Goal: Find specific page/section: Find specific page/section

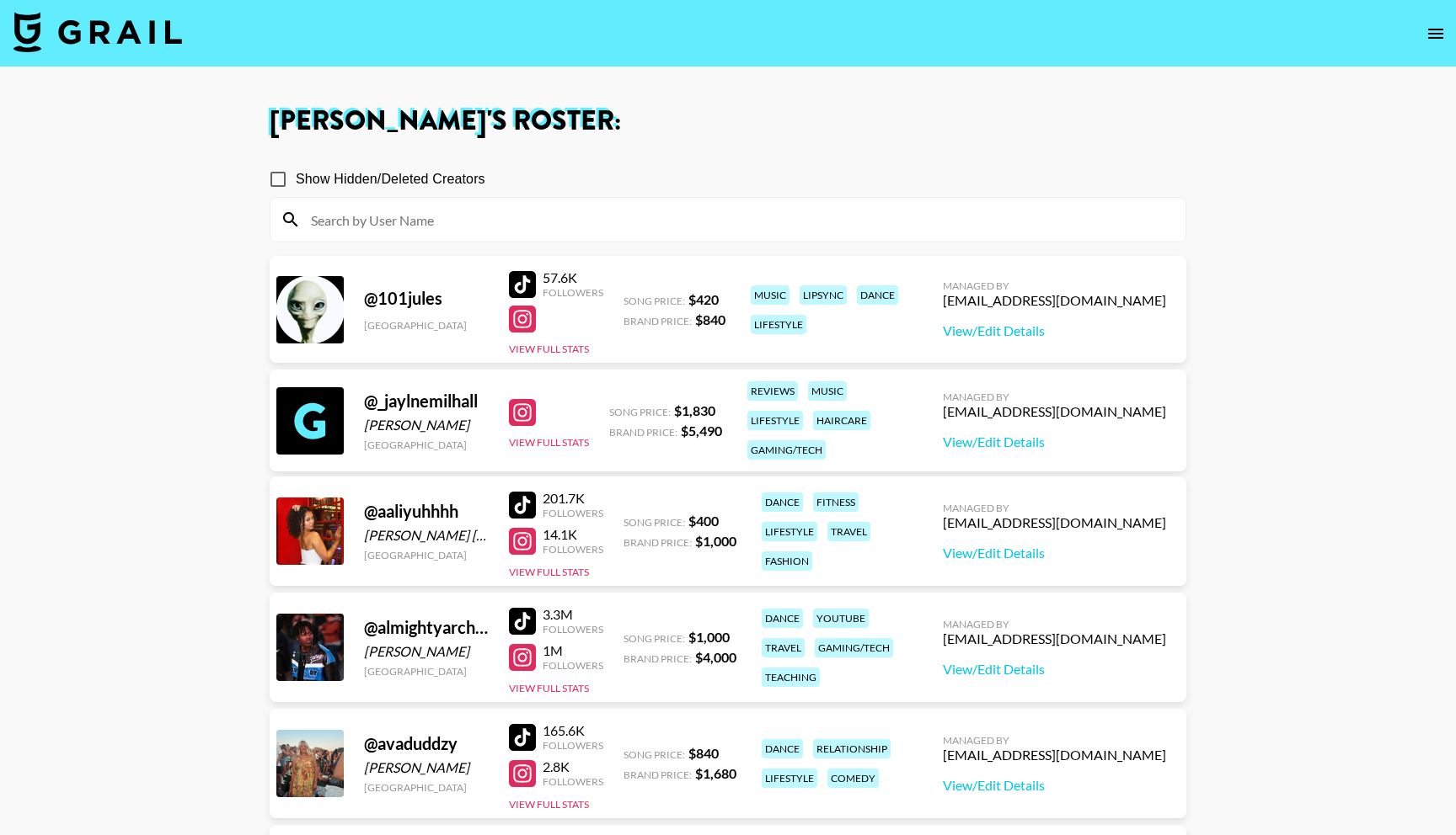
click at [374, 189] on span "Show Hidden/Deleted Creators" at bounding box center [391, 179] width 190 height 21
click at [296, 189] on input "Show Hidden/Deleted Creators" at bounding box center [278, 179] width 36 height 36
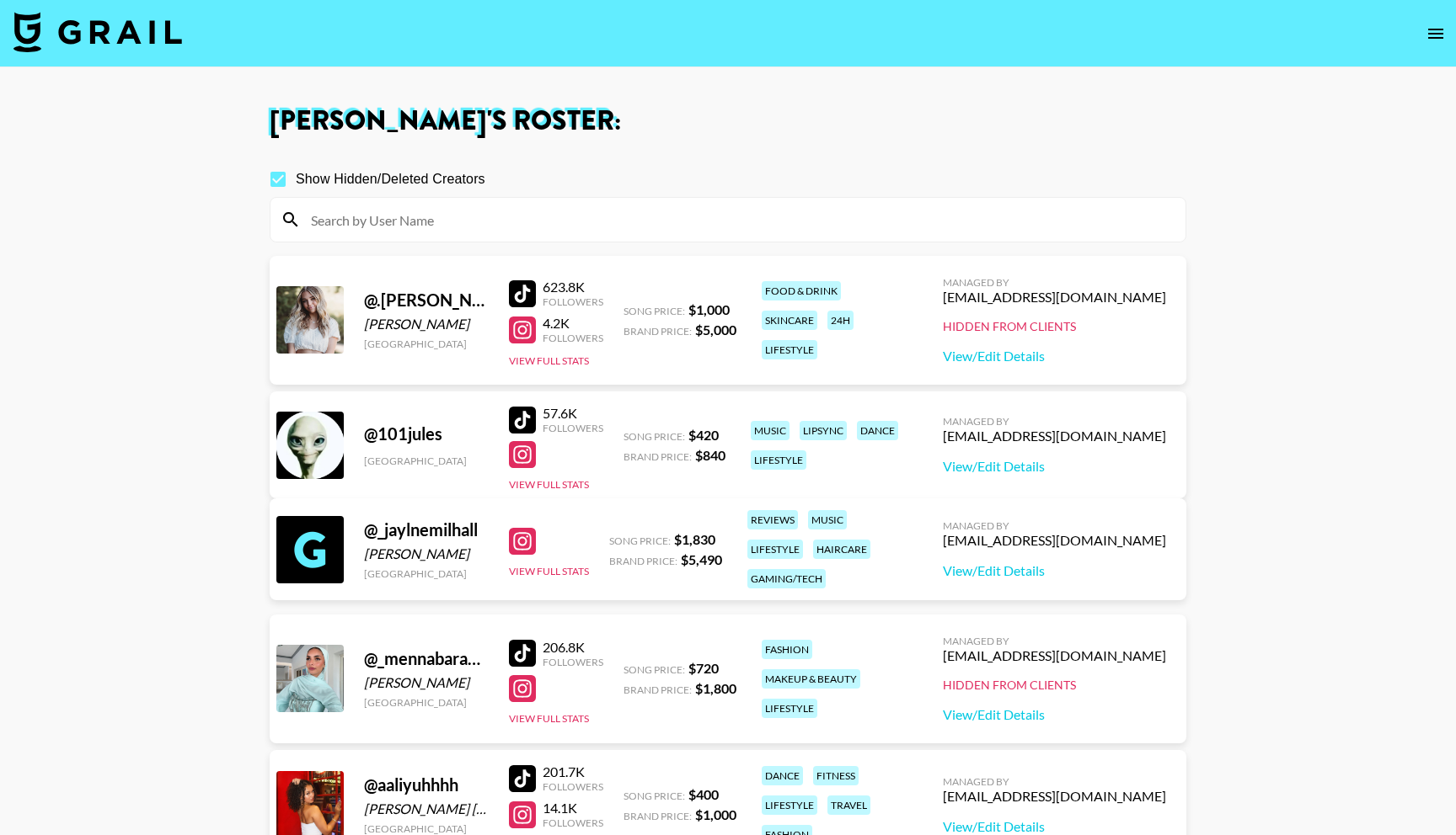
click at [374, 219] on input at bounding box center [737, 220] width 874 height 27
click at [282, 175] on input "Show Hidden/Deleted Creators" at bounding box center [278, 179] width 36 height 36
checkbox input "false"
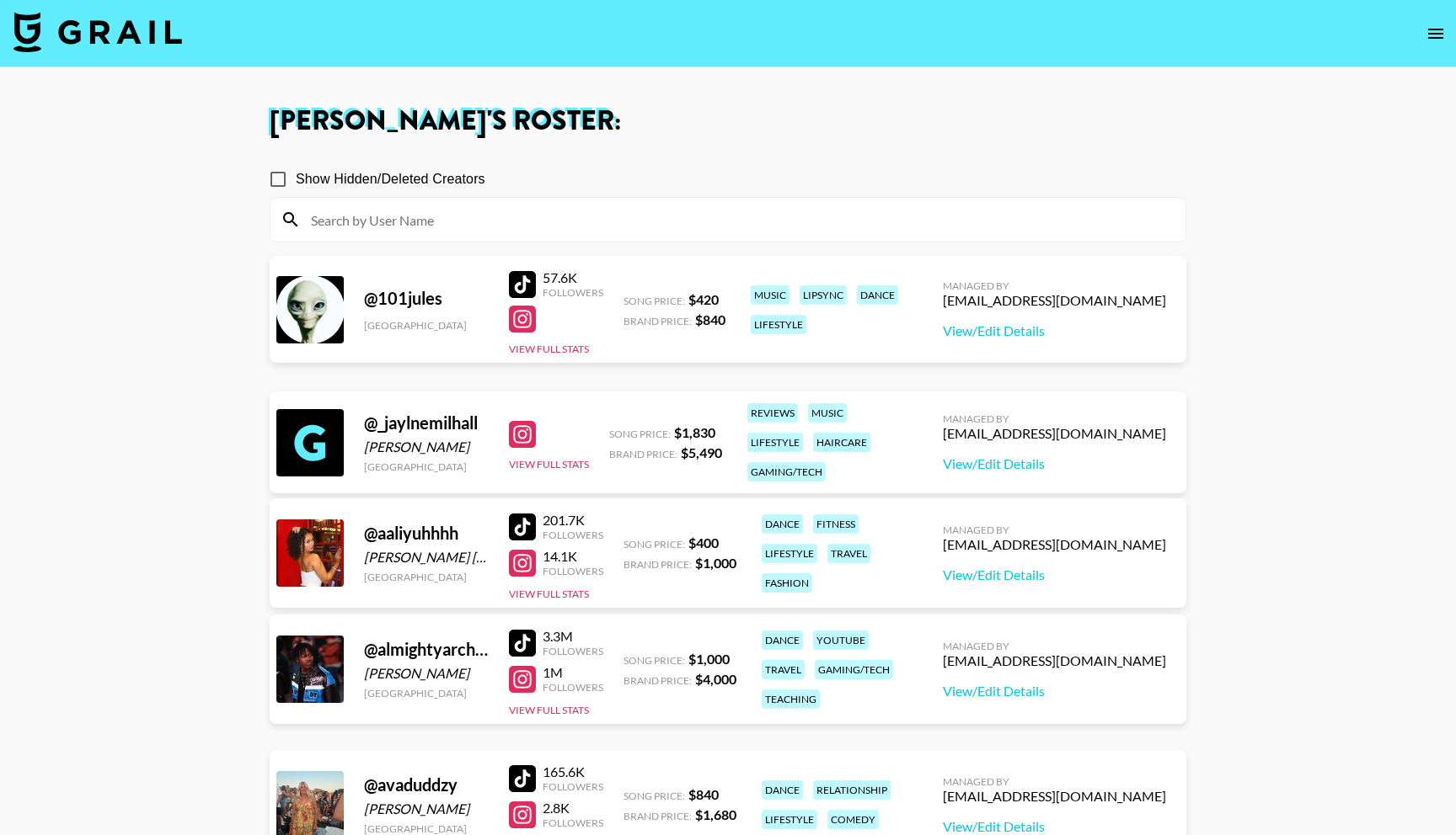
click at [368, 208] on input at bounding box center [737, 220] width 874 height 27
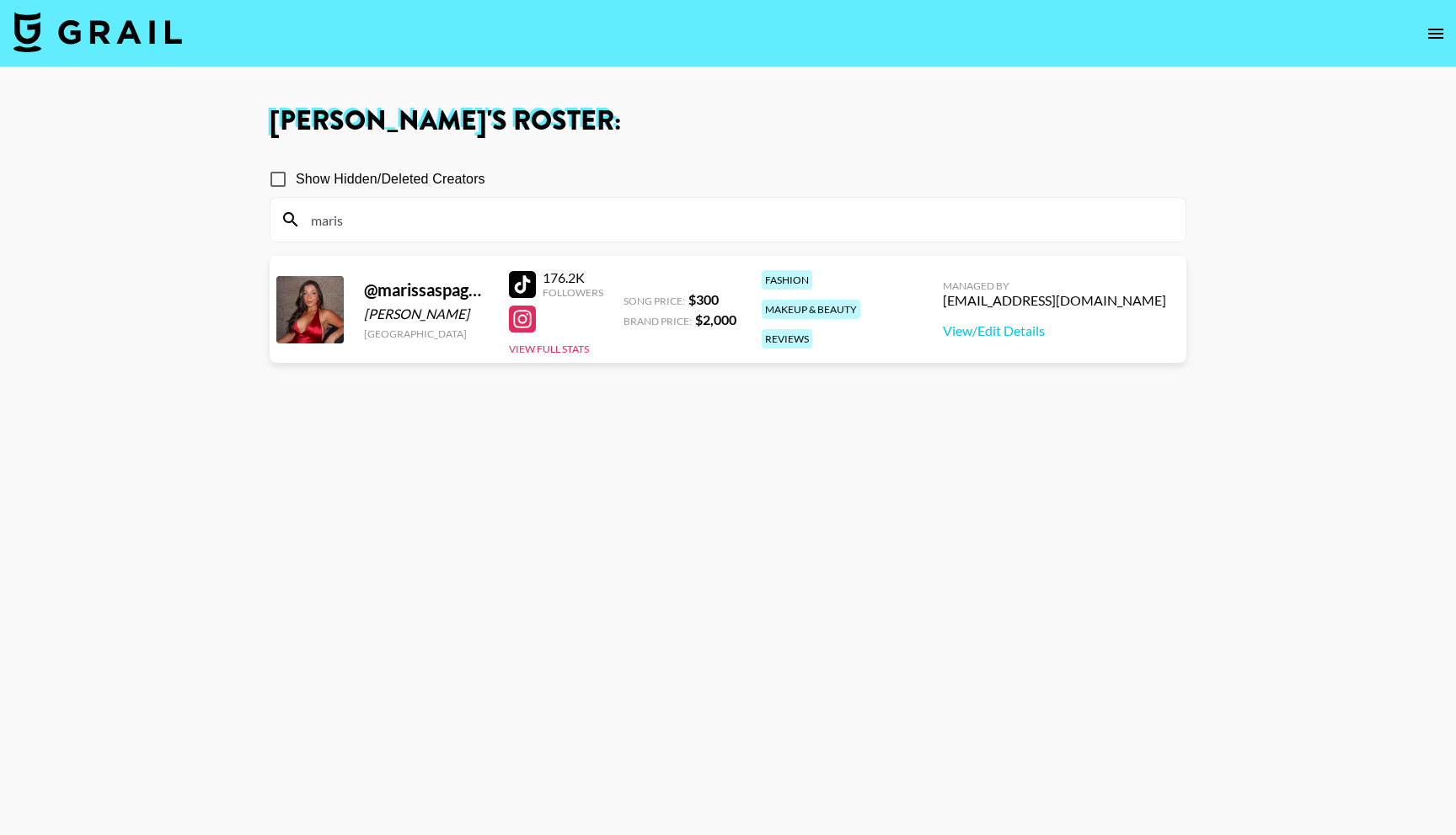
type input "maris"
click at [660, 469] on section "Show Hidden/Deleted Creators maris @ marissaspagnoli [PERSON_NAME] [GEOGRAPHIC_…" at bounding box center [728, 498] width 916 height 701
drag, startPoint x: 359, startPoint y: 311, endPoint x: 469, endPoint y: 315, distance: 110.1
click at [469, 315] on div "@ marissaspagnoli [PERSON_NAME] [GEOGRAPHIC_DATA] 176.2K Followers View Full St…" at bounding box center [728, 310] width 916 height 107
copy div "[PERSON_NAME]"
